Goal: Information Seeking & Learning: Learn about a topic

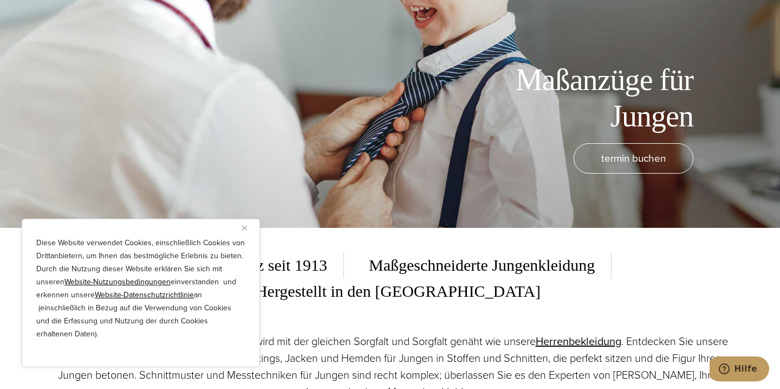
scroll to position [168, 0]
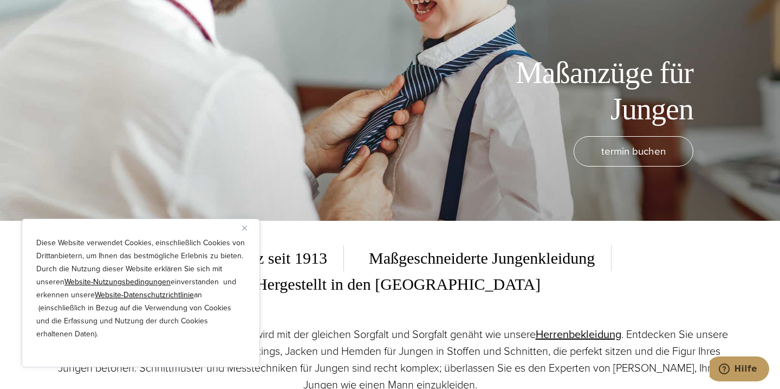
click at [244, 231] on button "Schließen" at bounding box center [248, 227] width 13 height 13
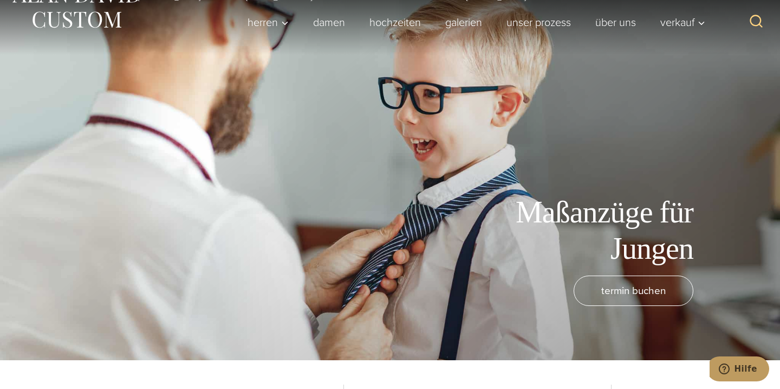
scroll to position [0, 0]
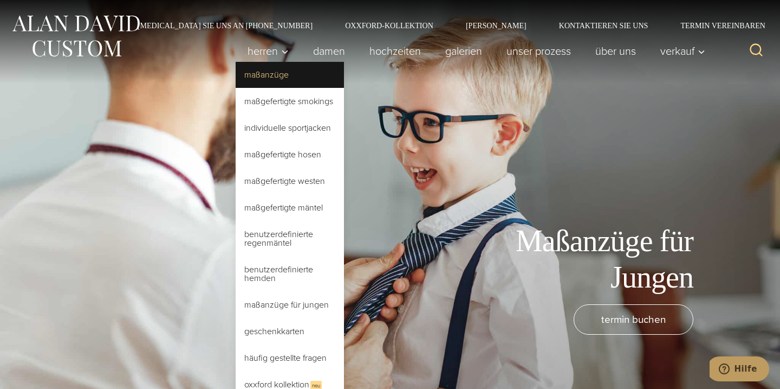
click at [268, 76] on font "Maßanzüge" at bounding box center [266, 74] width 44 height 12
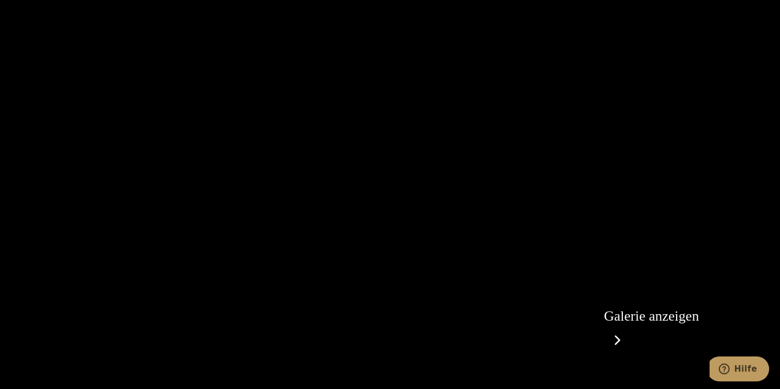
scroll to position [2027, 0]
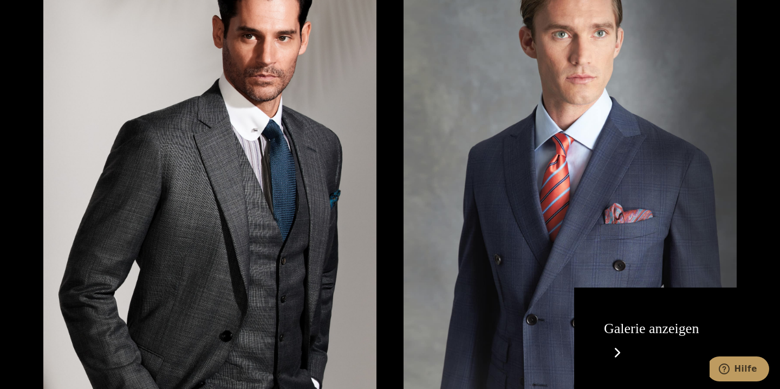
click at [618, 320] on link "Galerie anzeigen" at bounding box center [651, 339] width 95 height 38
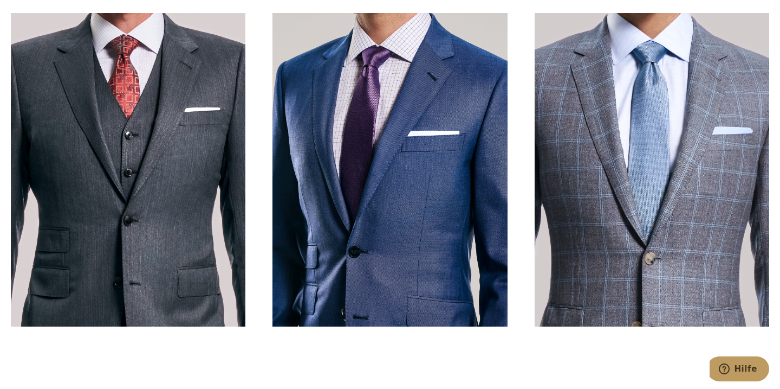
scroll to position [371, 0]
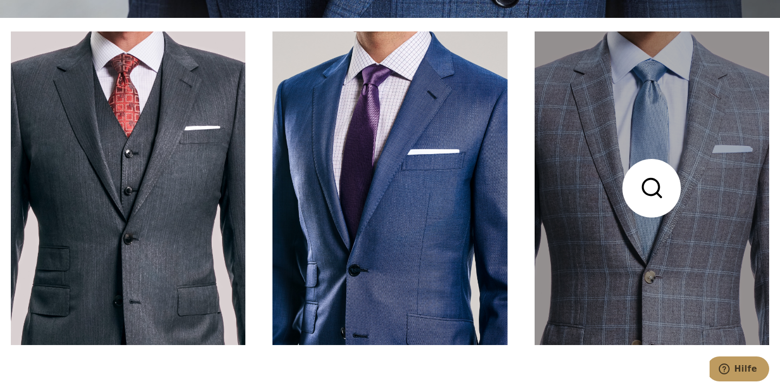
click at [651, 191] on link at bounding box center [652, 187] width 235 height 313
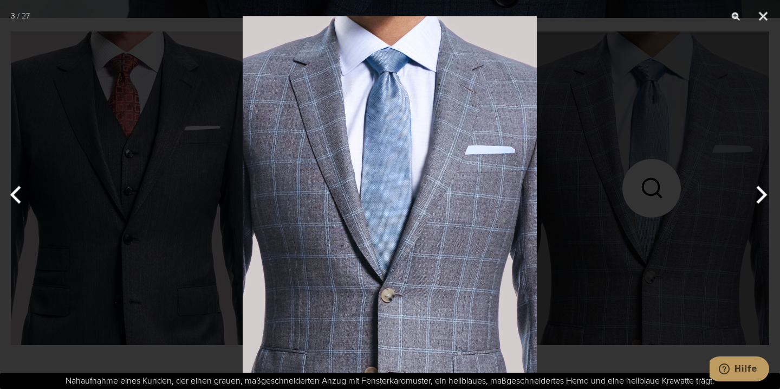
click at [763, 197] on button "Nächste" at bounding box center [760, 194] width 41 height 54
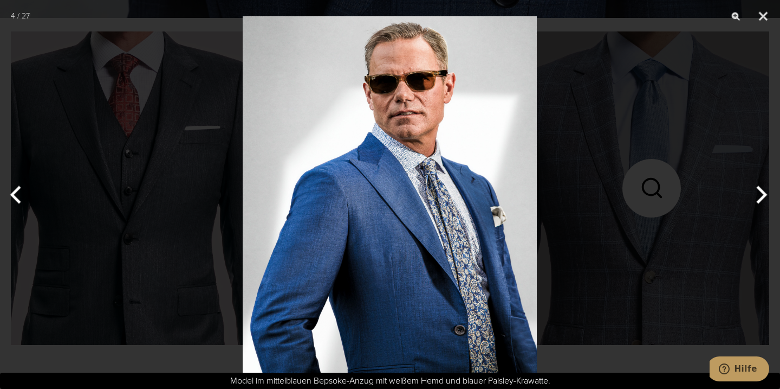
click at [763, 197] on button "Nächste" at bounding box center [760, 194] width 41 height 54
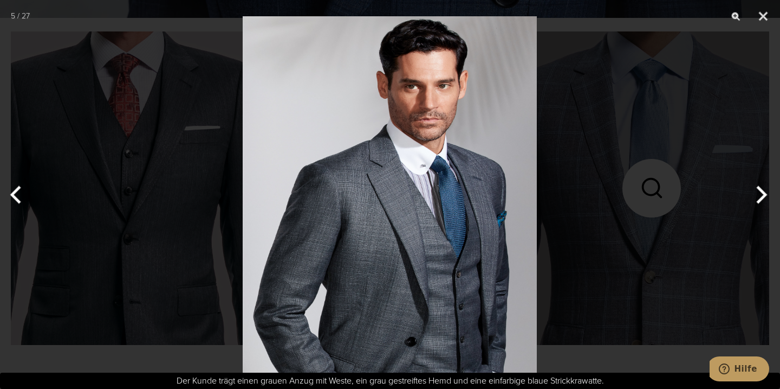
click at [763, 197] on button "Nächste" at bounding box center [760, 194] width 41 height 54
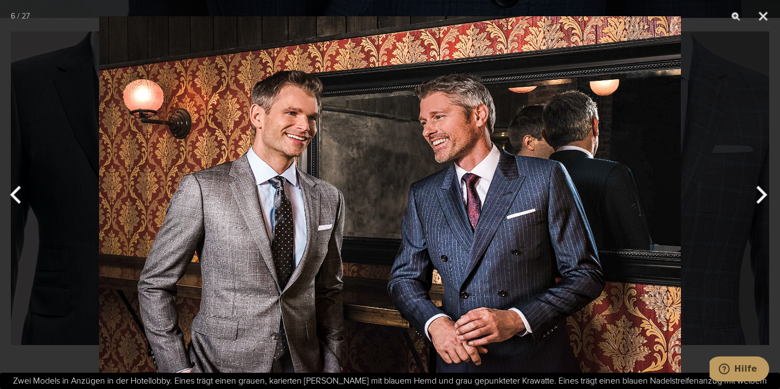
click at [763, 197] on button "Nächste" at bounding box center [760, 194] width 41 height 54
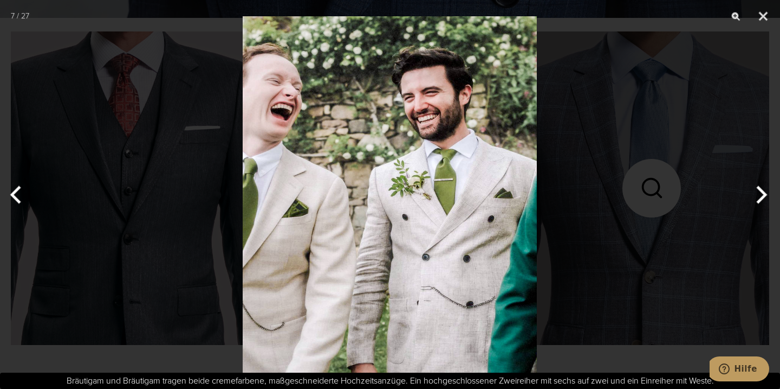
click at [763, 197] on button "Nächste" at bounding box center [760, 194] width 41 height 54
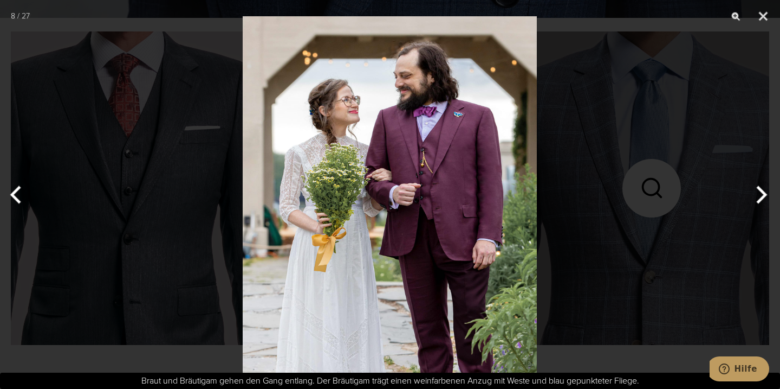
click at [763, 197] on button "Nächste" at bounding box center [760, 194] width 41 height 54
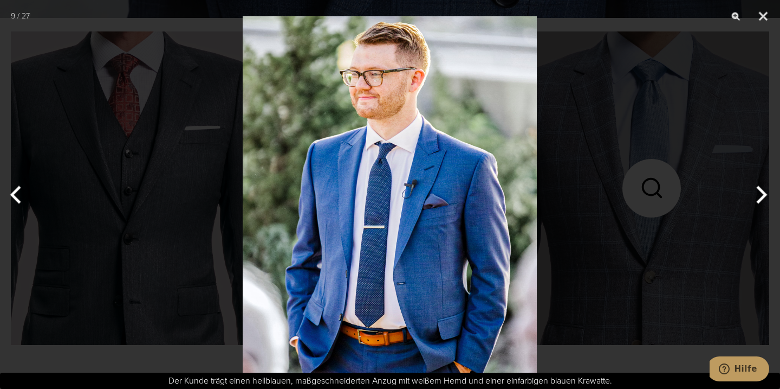
click at [763, 197] on button "Nächste" at bounding box center [760, 194] width 41 height 54
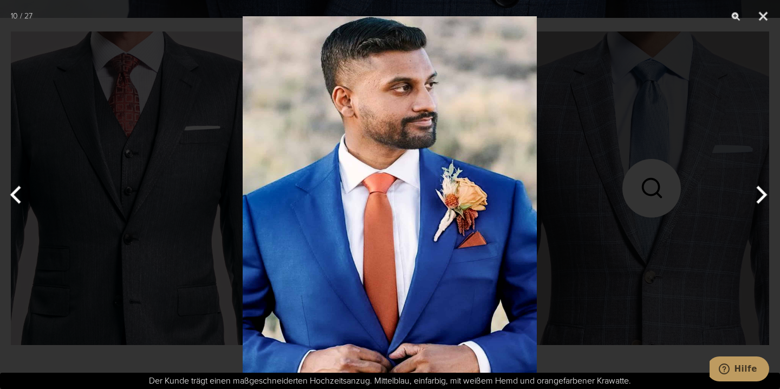
click at [763, 197] on button "Nächste" at bounding box center [760, 194] width 41 height 54
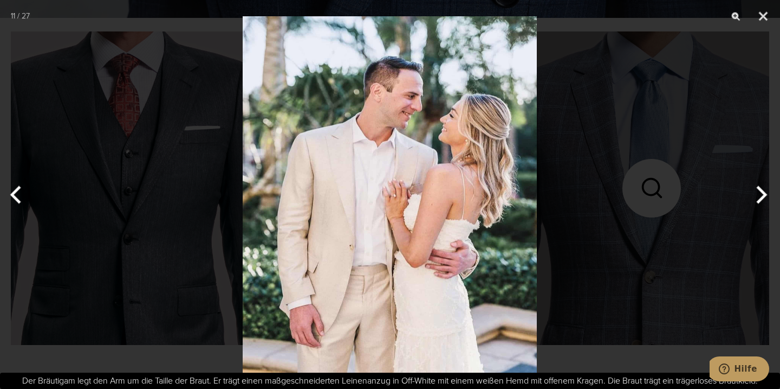
click at [763, 197] on button "Nächste" at bounding box center [760, 194] width 41 height 54
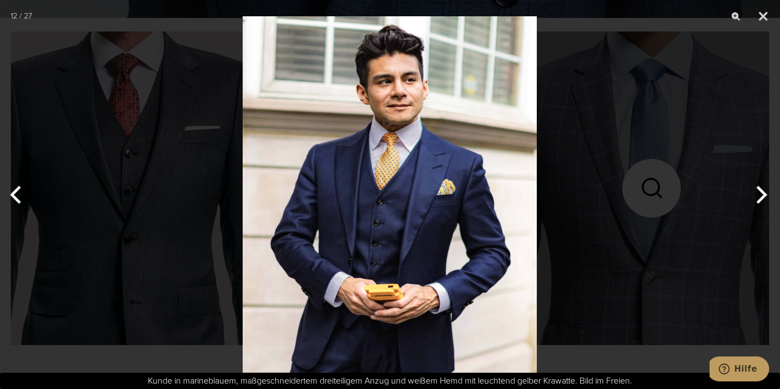
click at [763, 197] on button "Nächste" at bounding box center [760, 194] width 41 height 54
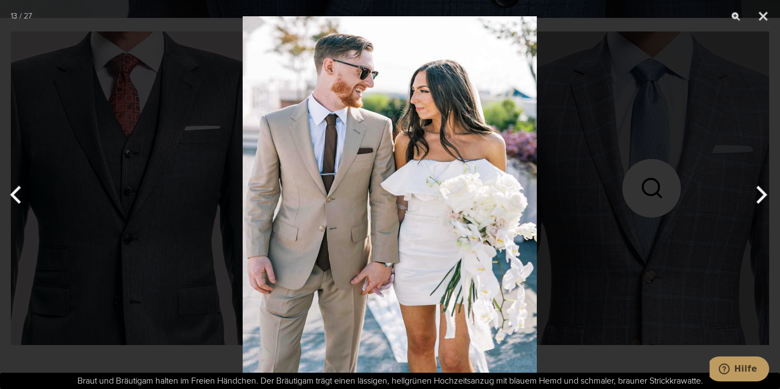
click at [763, 197] on button "Nächste" at bounding box center [760, 194] width 41 height 54
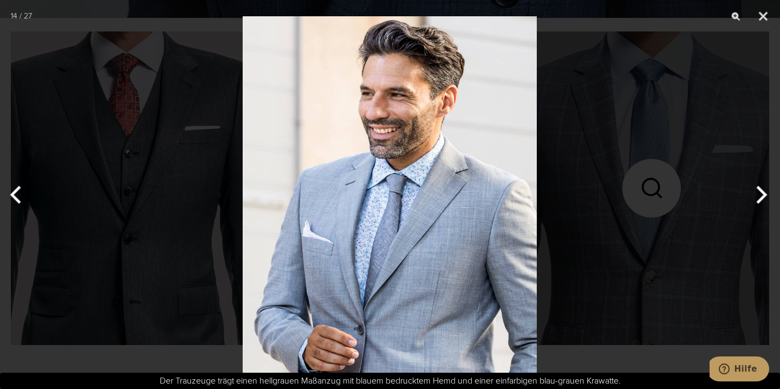
click at [763, 197] on button "Nächste" at bounding box center [760, 194] width 41 height 54
